Goal: Task Accomplishment & Management: Use online tool/utility

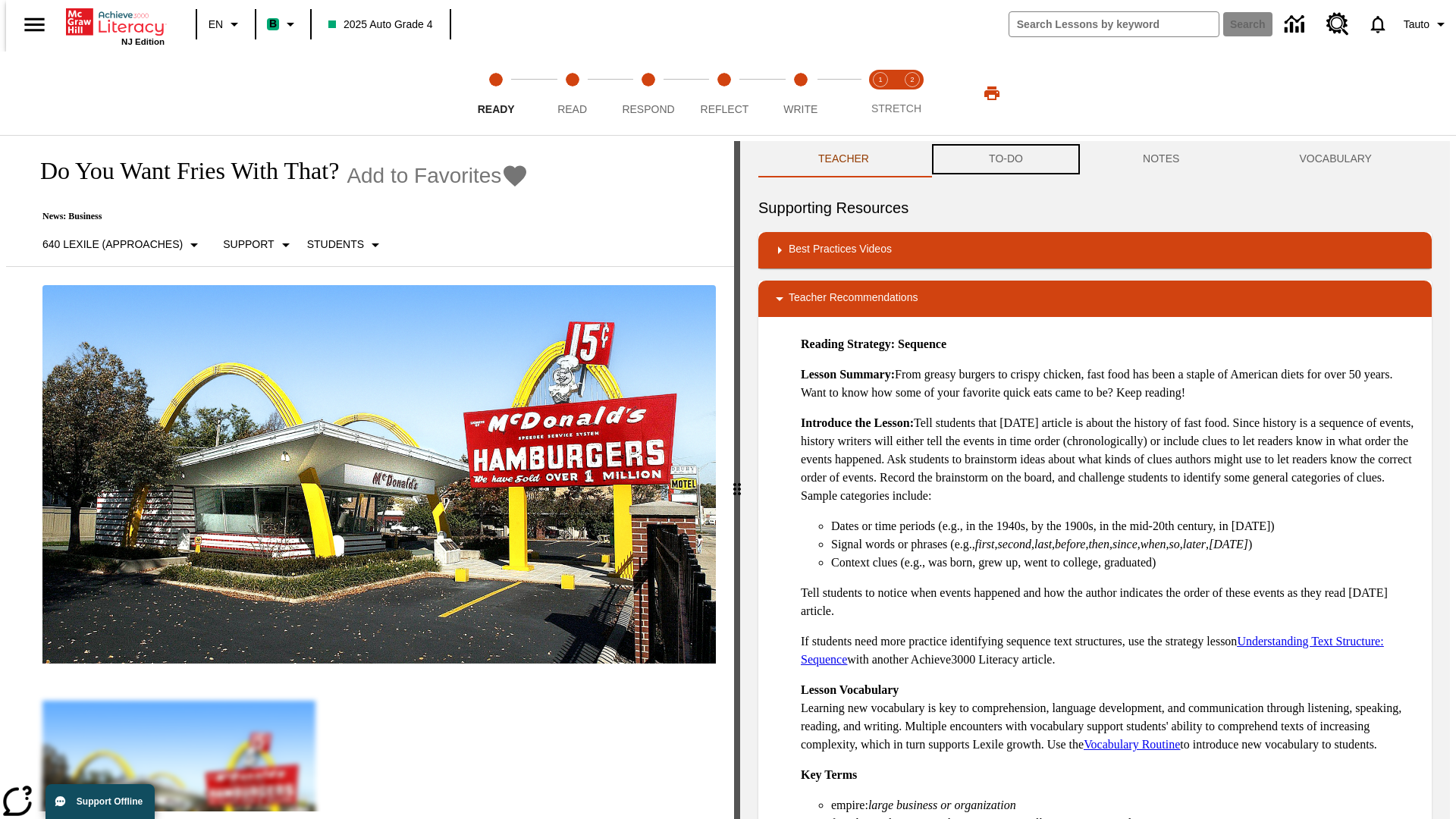
click at [1005, 159] on button "TO-DO" at bounding box center [1005, 159] width 154 height 36
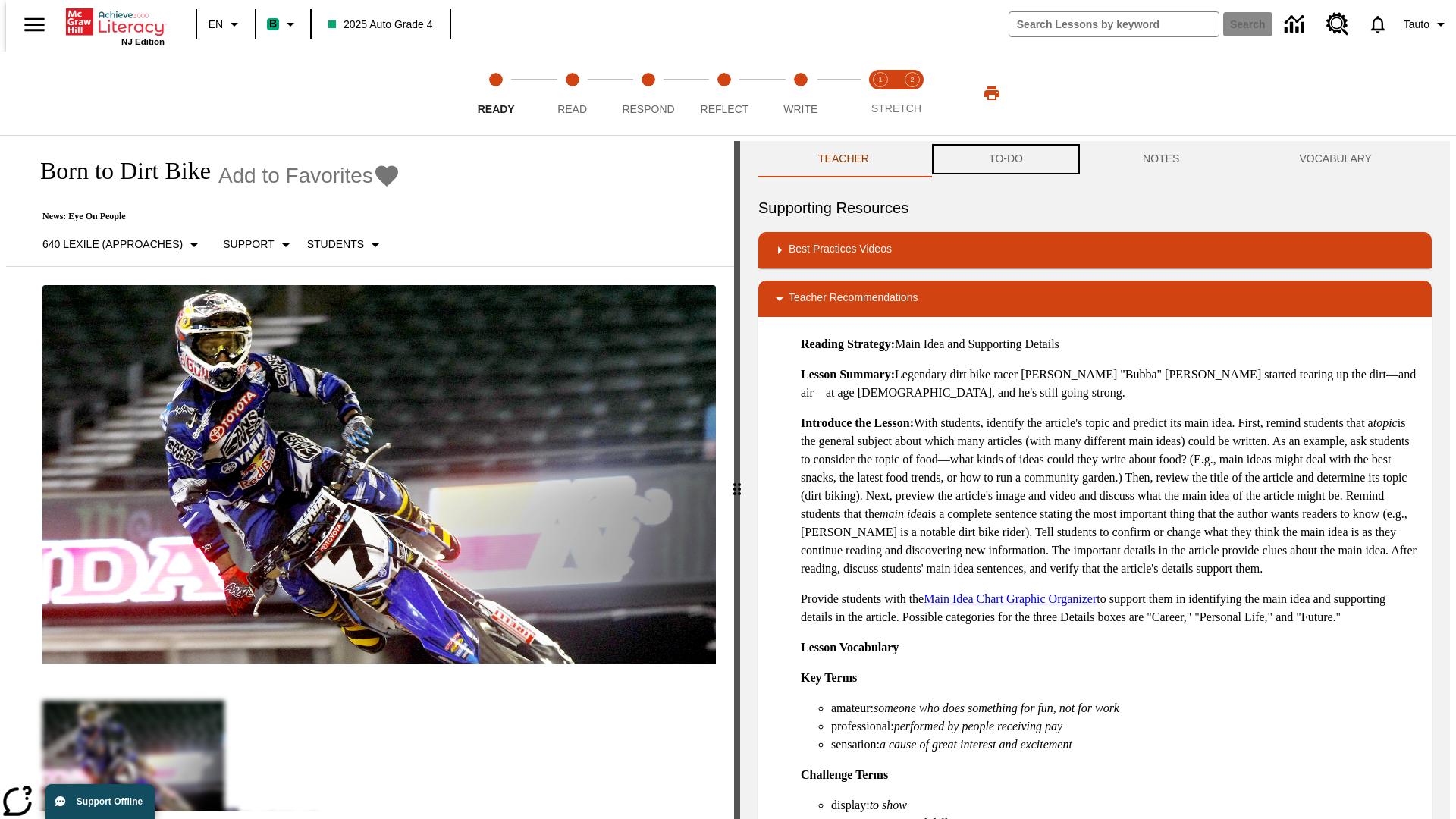
click at [1005, 159] on button "TO-DO" at bounding box center [1005, 159] width 154 height 36
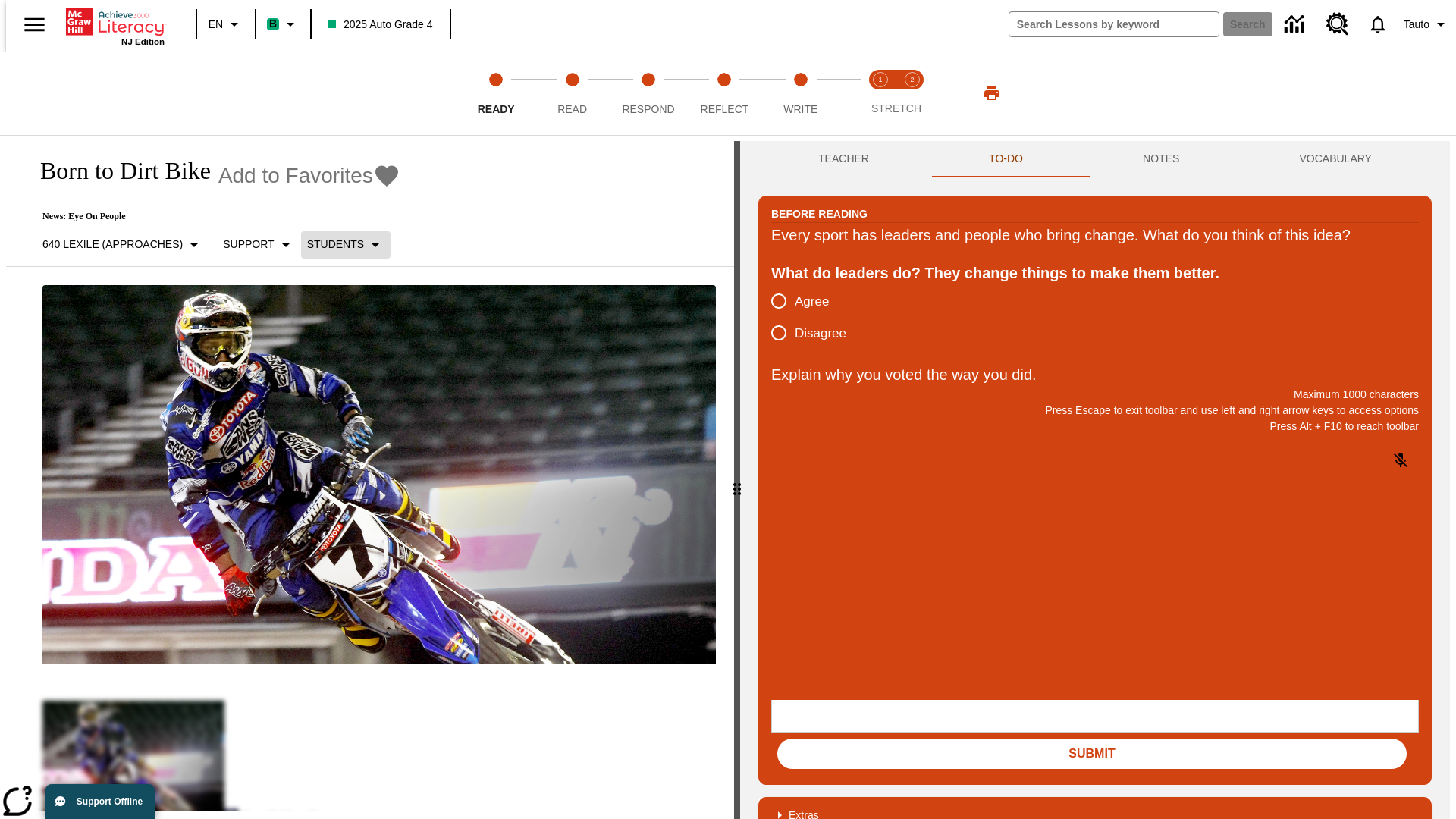
click at [337, 244] on p "Students" at bounding box center [335, 244] width 57 height 16
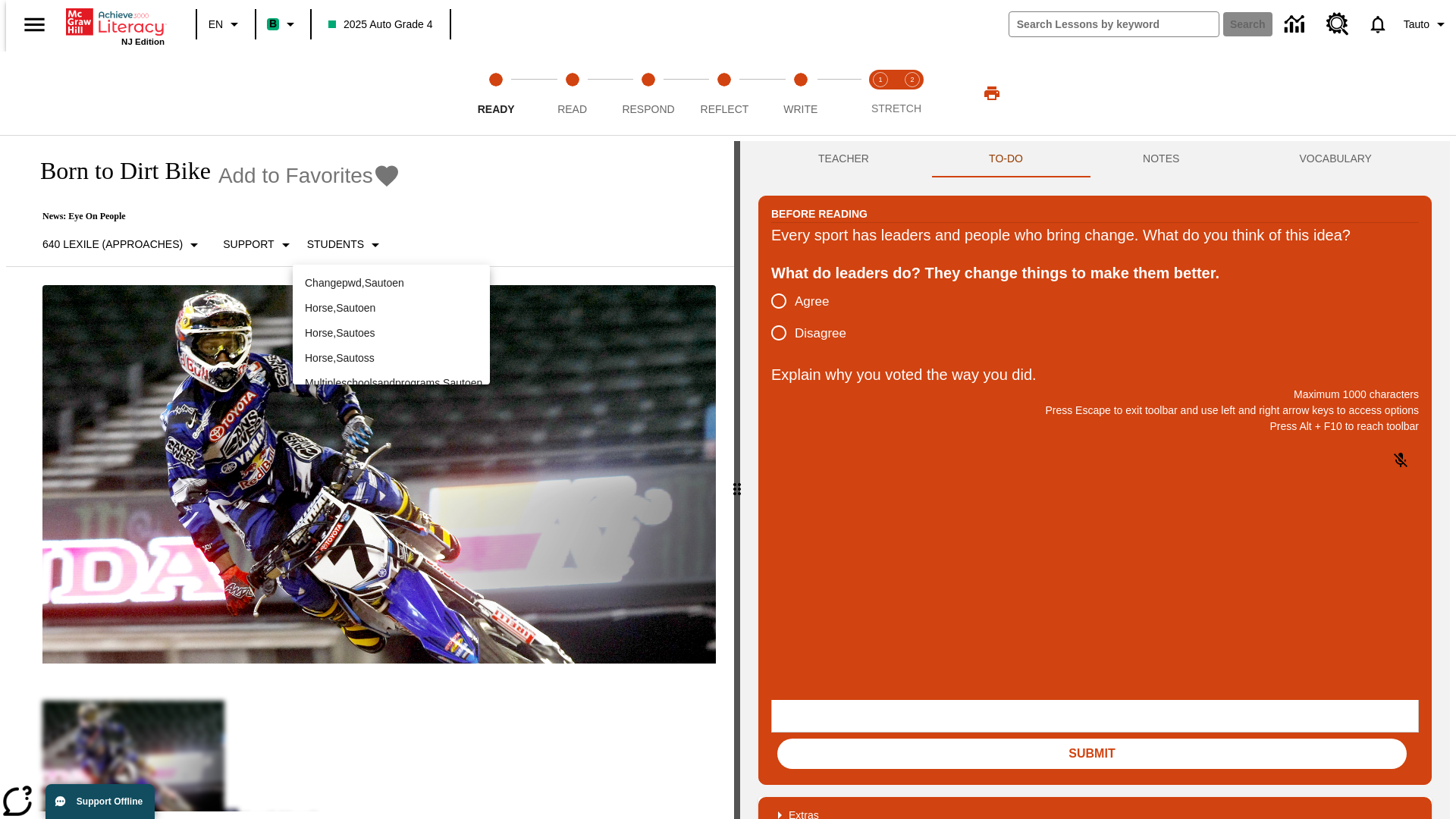
click at [392, 301] on p "Horse , Sautoen" at bounding box center [391, 308] width 173 height 16
